Goal: Information Seeking & Learning: Learn about a topic

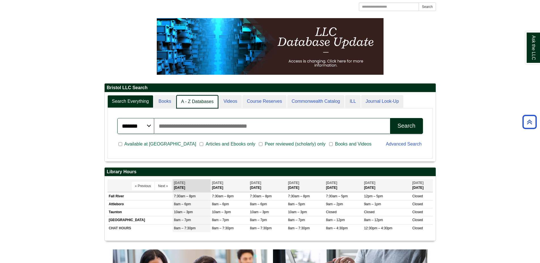
scroll to position [3, 3]
click at [199, 99] on link "A - Z Databases" at bounding box center [197, 101] width 42 height 13
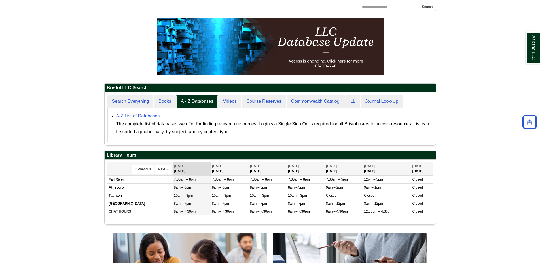
scroll to position [52, 331]
click at [141, 113] on div "A-Z List of Databases The complete list of databases we offer for finding resea…" at bounding box center [272, 124] width 313 height 24
click at [144, 114] on link "A-Z List of Databases" at bounding box center [138, 116] width 44 height 5
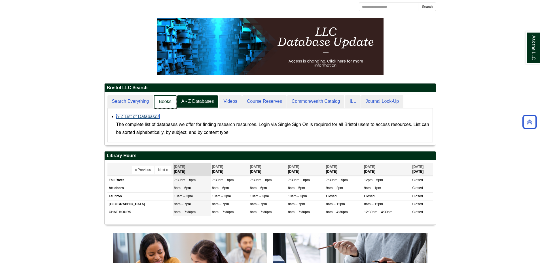
scroll to position [3, 3]
click at [161, 103] on link "Books" at bounding box center [165, 101] width 22 height 13
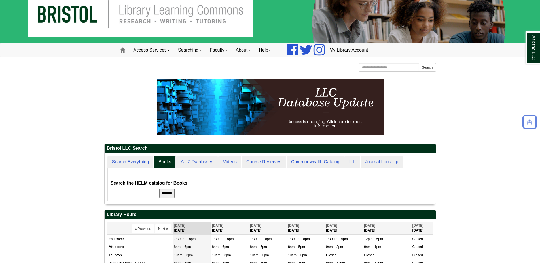
scroll to position [0, 0]
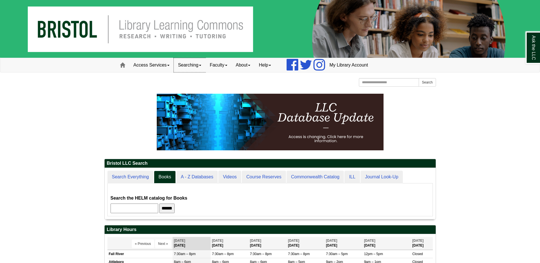
click at [199, 66] on link "Searching" at bounding box center [190, 65] width 32 height 14
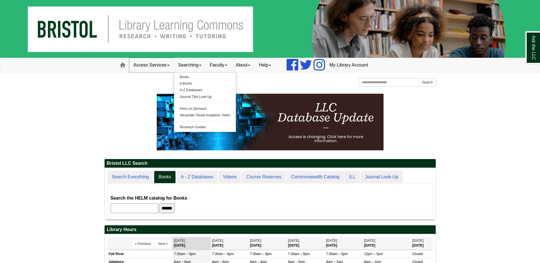
click at [162, 67] on link "Access Services" at bounding box center [151, 65] width 44 height 14
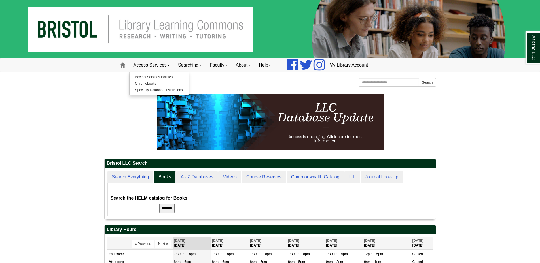
click at [243, 69] on link "About" at bounding box center [242, 65] width 23 height 14
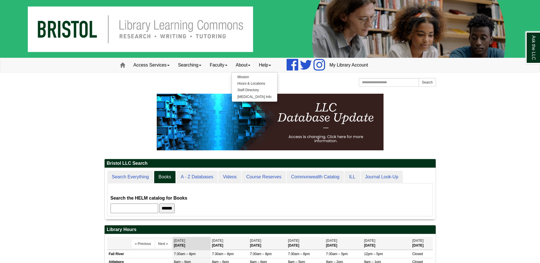
click at [224, 65] on link "Faculty" at bounding box center [218, 65] width 26 height 14
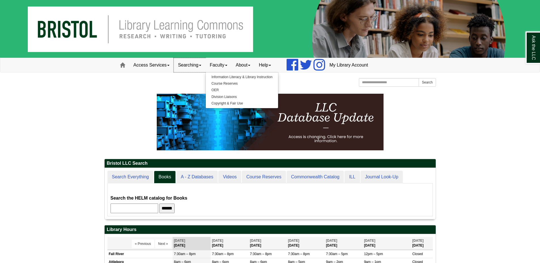
click at [193, 61] on link "Searching" at bounding box center [190, 65] width 32 height 14
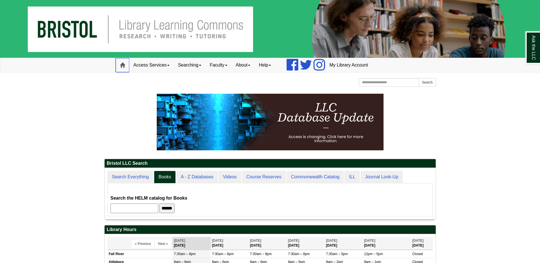
click at [121, 65] on span at bounding box center [122, 65] width 5 height 5
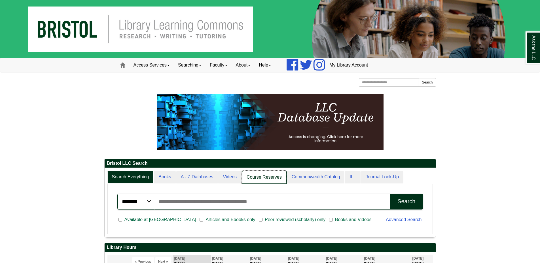
scroll to position [3, 3]
click at [257, 173] on link "Course Reserves" at bounding box center [264, 177] width 45 height 13
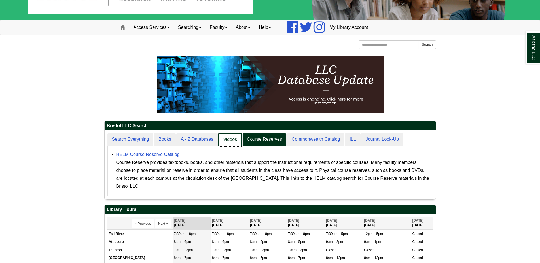
click at [227, 143] on link "Videos" at bounding box center [230, 139] width 24 height 13
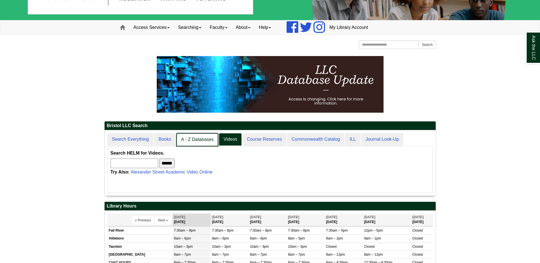
click at [195, 141] on link "A - Z Databases" at bounding box center [197, 139] width 42 height 13
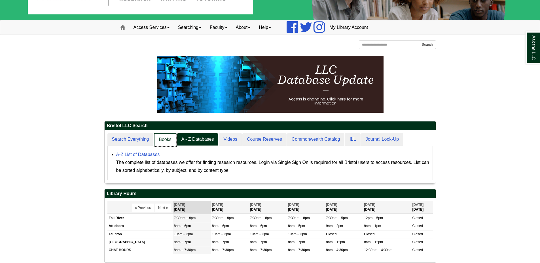
click at [167, 141] on link "Books" at bounding box center [165, 139] width 22 height 13
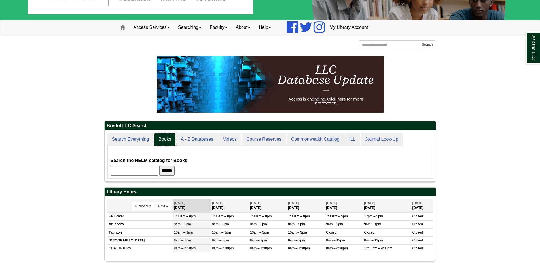
scroll to position [51, 331]
click at [158, 170] on input "text" at bounding box center [134, 171] width 48 height 10
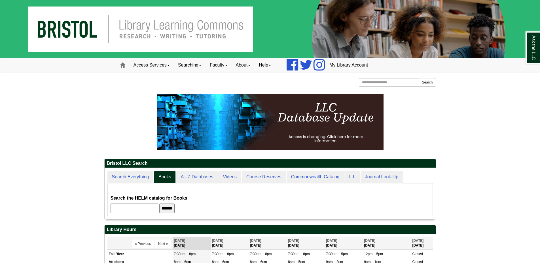
click at [134, 205] on input "text" at bounding box center [134, 209] width 48 height 10
type input "*******"
click at [159, 204] on input "******" at bounding box center [166, 209] width 15 height 10
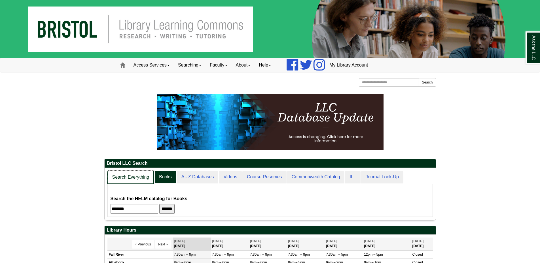
click at [146, 177] on link "Search Everything" at bounding box center [130, 177] width 47 height 13
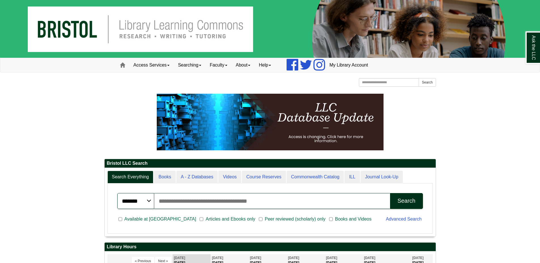
click at [190, 198] on input "Search articles, books, journals & more" at bounding box center [272, 201] width 236 height 16
type input "*******"
click at [390, 193] on button "Search" at bounding box center [406, 201] width 33 height 16
click at [359, 66] on link "My Library Account" at bounding box center [348, 65] width 47 height 14
click at [121, 64] on span at bounding box center [122, 65] width 5 height 5
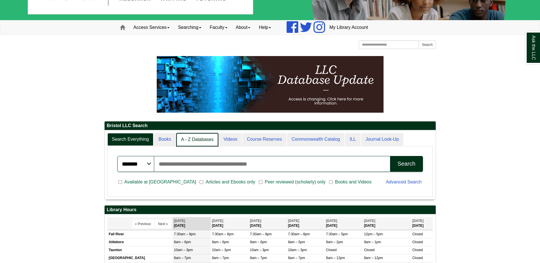
scroll to position [3, 3]
click at [201, 141] on link "A - Z Databases" at bounding box center [197, 139] width 42 height 13
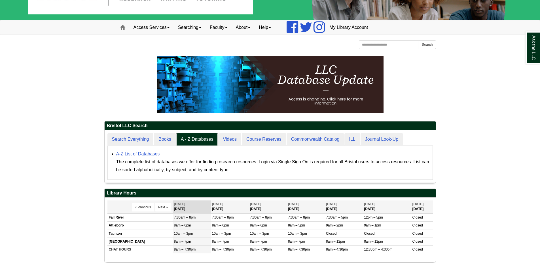
scroll to position [52, 331]
click at [139, 153] on link "A-Z List of Databases" at bounding box center [138, 154] width 44 height 5
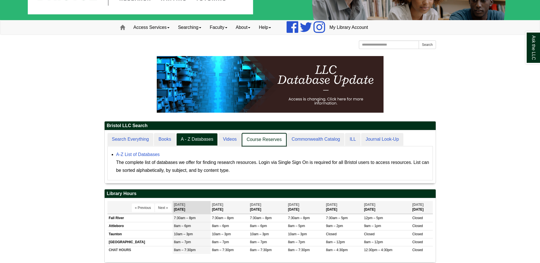
scroll to position [53, 331]
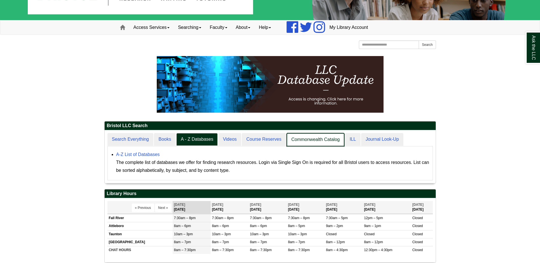
click at [293, 141] on link "Commonwealth Catalog" at bounding box center [315, 139] width 58 height 13
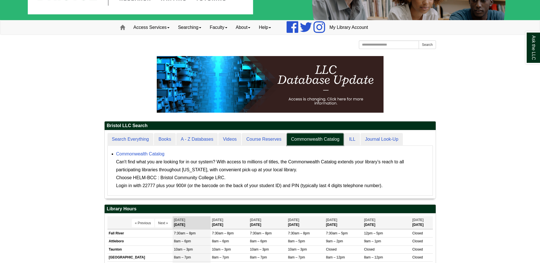
scroll to position [68, 331]
click at [120, 153] on link "Commonwealth Catalog" at bounding box center [140, 154] width 48 height 5
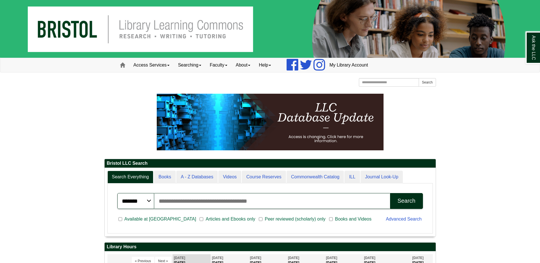
scroll to position [68, 331]
click at [300, 120] on img at bounding box center [270, 122] width 227 height 57
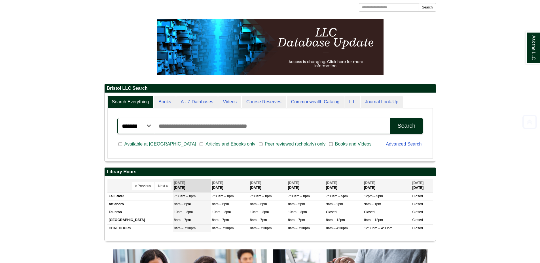
scroll to position [76, 0]
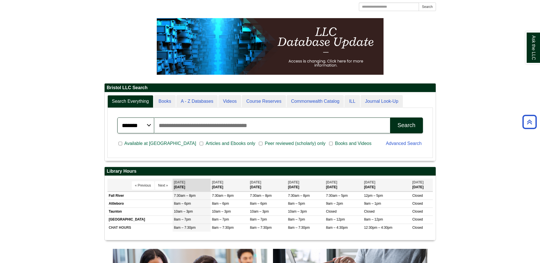
click at [146, 124] on select "******* ***** ******" at bounding box center [135, 126] width 37 height 16
click at [164, 126] on input "Search articles, books, journals & more" at bounding box center [272, 126] width 236 height 16
click at [195, 126] on input "Search articles, books, journals & more" at bounding box center [272, 126] width 236 height 16
type input "*******"
click at [402, 126] on div "Search" at bounding box center [406, 125] width 18 height 7
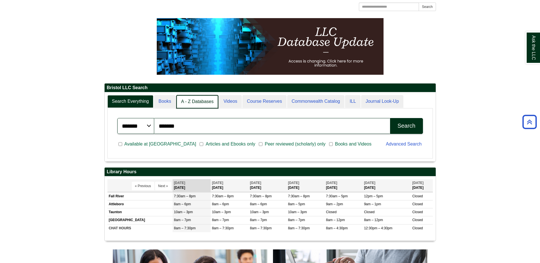
scroll to position [3, 3]
click at [202, 96] on link "A - Z Databases" at bounding box center [197, 101] width 42 height 13
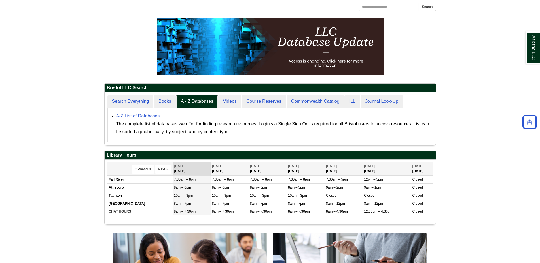
scroll to position [52, 331]
click at [141, 115] on link "A-Z List of Databases" at bounding box center [138, 116] width 44 height 5
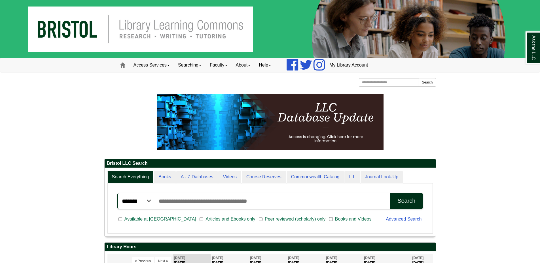
scroll to position [68, 331]
